Goal: Task Accomplishment & Management: Complete application form

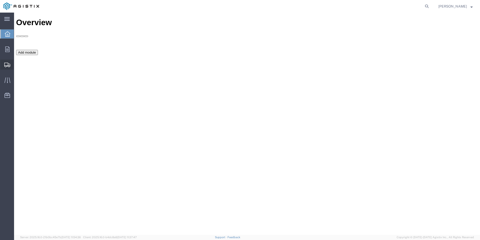
click at [0, 0] on span "Create Shipment" at bounding box center [0, 0] width 0 height 0
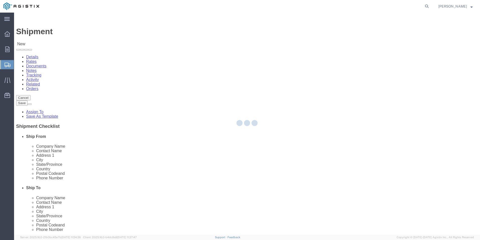
select select
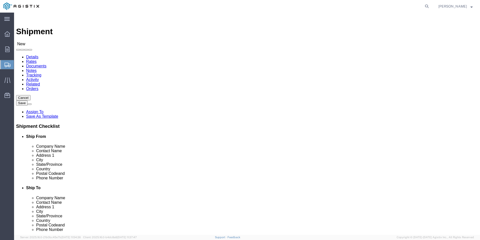
click select "Select [PERSON_NAME] Manufacturing Co PG&E"
select select "9596"
click select "Select [PERSON_NAME] Manufacturing Co PG&E"
click select "Select"
click select "Select [PERSON_NAME] Manufacturing Co PG&E"
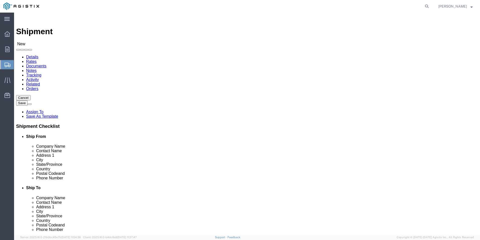
select select
click select "Select All Others [GEOGRAPHIC_DATA] [GEOGRAPHIC_DATA] [GEOGRAPHIC_DATA] [GEOGRA…"
select select "23082"
click select "Select All Others [GEOGRAPHIC_DATA] [GEOGRAPHIC_DATA] [GEOGRAPHIC_DATA] [GEOGRA…"
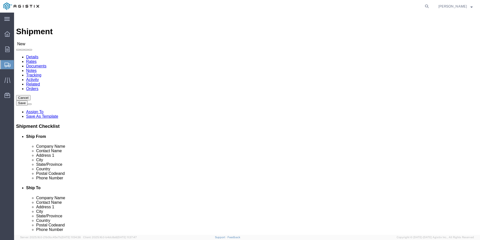
click input "text"
type input "LA MARCHE MFG"
type input "[PERSON_NAME]"
click p "- [PERSON_NAME] Manufacturing Co - ([PERSON_NAME]) [STREET_ADDRESS] , 12:00 AM …"
select select "IL"
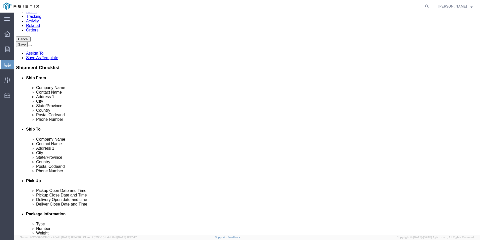
scroll to position [75, 0]
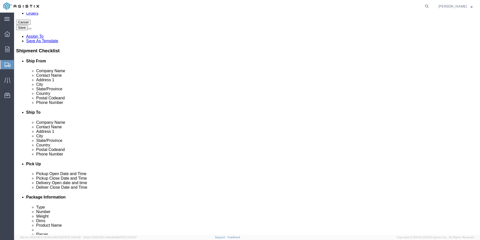
type input "[PERSON_NAME]"
click input "text"
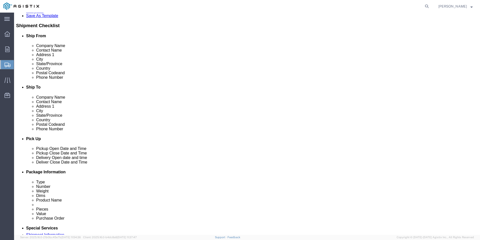
type input "PG&E"
click label "Country"
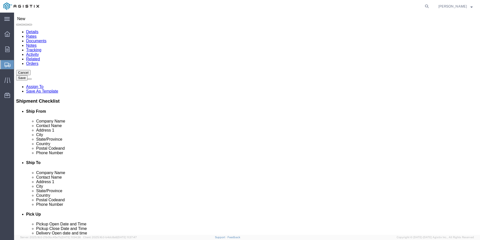
click input "text"
type input "3551 PEGASUS SR"
click input "text"
type input "93308"
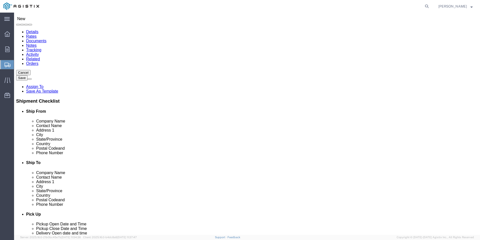
scroll to position [26, 0]
click input "Postal Code"
drag, startPoint x: 262, startPoint y: 149, endPoint x: 236, endPoint y: 149, distance: 26.1
click div "City 93308"
click input "Postal Code"
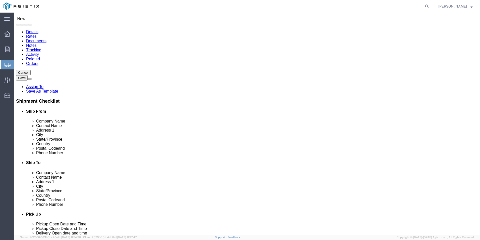
paste input "93308"
type input "93308"
click input "93308"
drag, startPoint x: 264, startPoint y: 147, endPoint x: 230, endPoint y: 149, distance: 34.2
click div "City 93308"
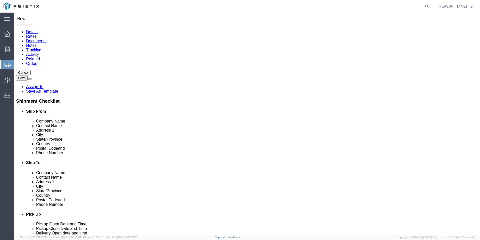
type input "BAKERSFIELD"
click div "- PG&E - () [STREET_ADDRESS]"
select select "CA"
type input "[GEOGRAPHIC_DATA]"
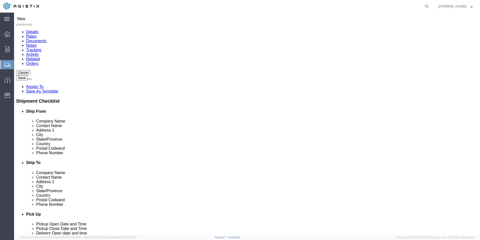
click input "text"
type input "[PERSON_NAME]"
click input "text"
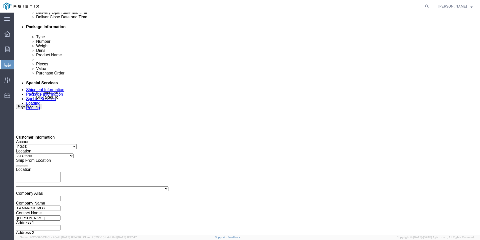
scroll to position [251, 0]
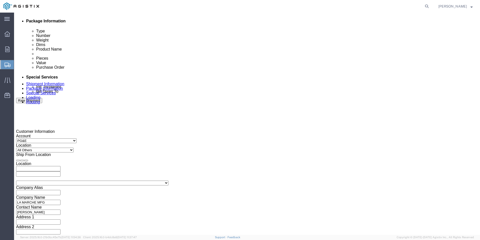
type input "[PHONE_NUMBER]"
click div "[DATE] 12:00 AM"
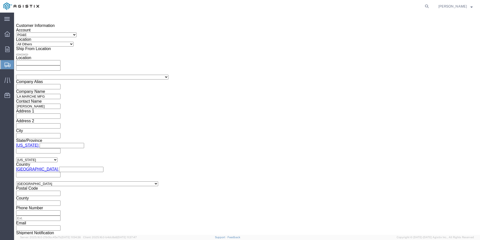
type input "3:00 PM"
click button "Apply"
click div
click input "4:00 PM"
type input "8:00 PM"
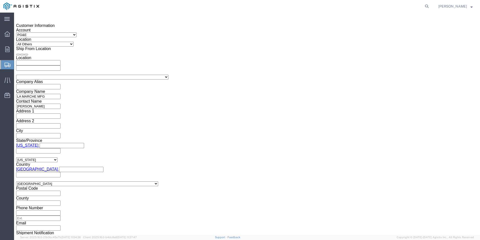
click input "8:00 PM"
type input "8:00 AM"
click button "Apply"
click div
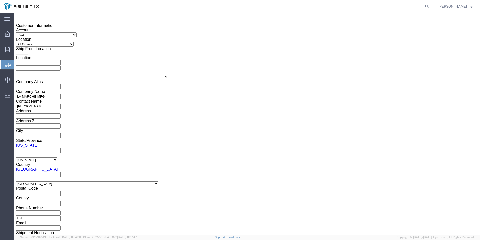
type input "4:00 PM"
click button "Apply"
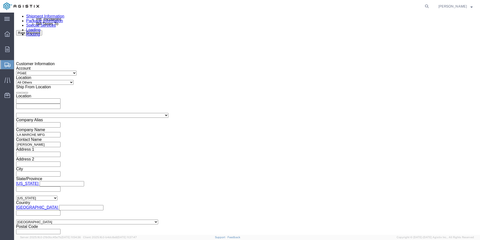
scroll to position [332, 0]
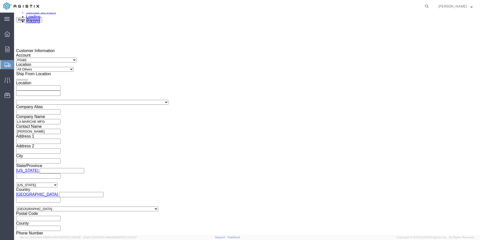
click input "text"
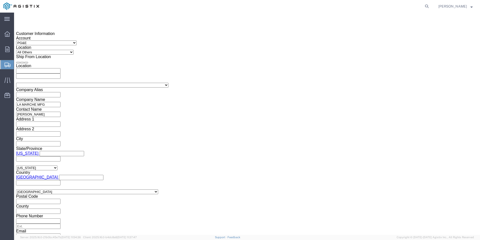
scroll to position [357, 0]
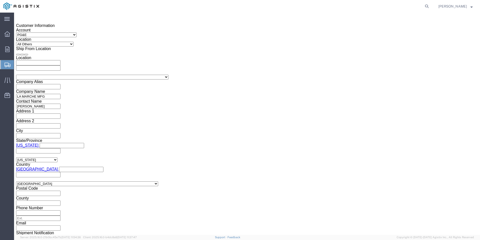
type input "2701208351"
click select "Select Air Less than Truckload Multi-Leg Ocean Freight Rail Small Parcel Truckl…"
select select "LTL"
click select "Select Air Less than Truckload Multi-Leg Ocean Freight Rail Small Parcel Truckl…"
click input "text"
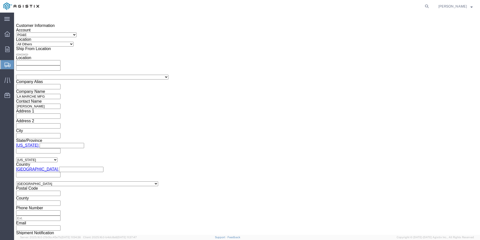
type input "1"
click input "text"
click td "15"
click input "text"
type input "1:00 PM"
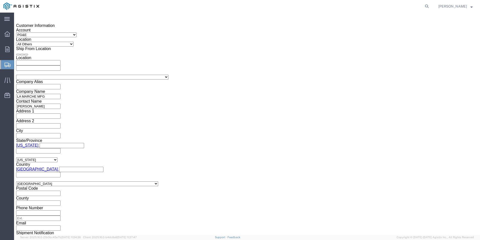
click div
click button "Continue"
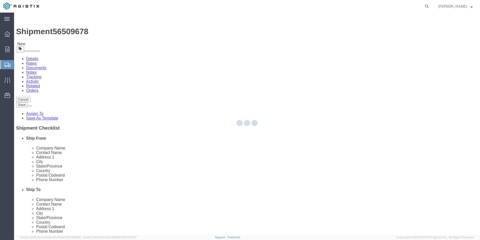
select select "CBOX"
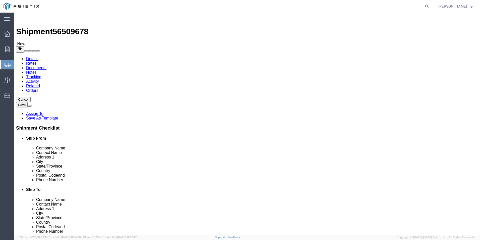
drag, startPoint x: 78, startPoint y: 99, endPoint x: 58, endPoint y: 99, distance: 20.8
click div "Number 1"
type input "2"
type input "36"
type input "29"
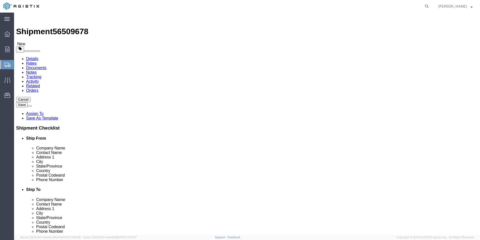
type input "50"
drag, startPoint x: 80, startPoint y: 116, endPoint x: 56, endPoint y: 115, distance: 24.2
click div "Weight 0.00 Select kgs lbs Ship. t°"
type input "490"
drag, startPoint x: 90, startPoint y: 140, endPoint x: 131, endPoint y: 138, distance: 40.7
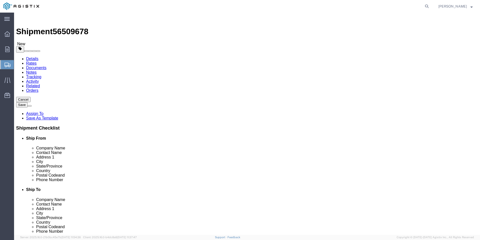
click link "Add Content"
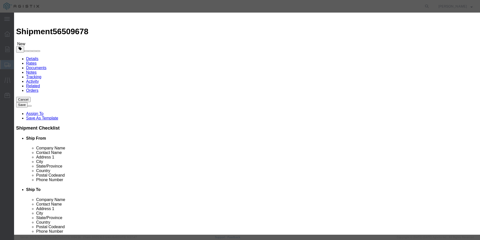
click input "text"
type input "BATTERY CHARGER"
type input "2"
click input "text"
type input "19807.59"
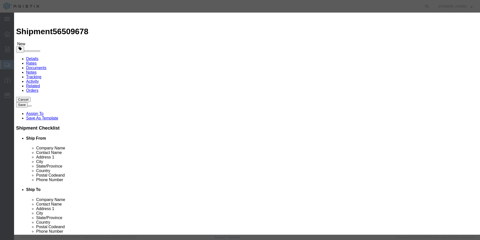
click select "Select 50 55 60 65 70 85 92.5 100 125 175 250 300 400"
select select "70"
click select "Select 50 55 60 65 70 85 92.5 100 125 175 250 300 400"
click button "Save & Close"
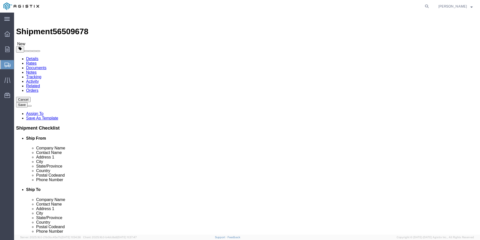
click button "Rate Shipment"
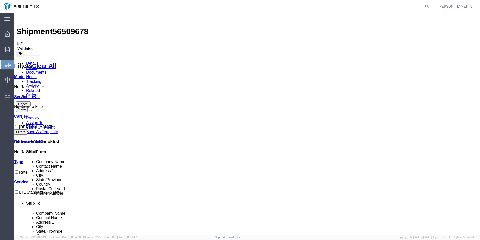
checkbox input "true"
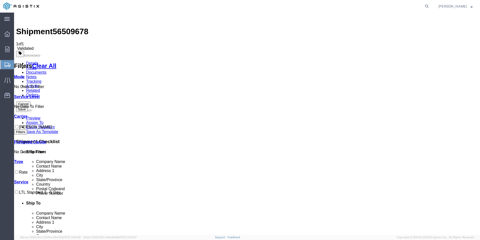
checkbox input "true"
